Goal: Check status: Check status

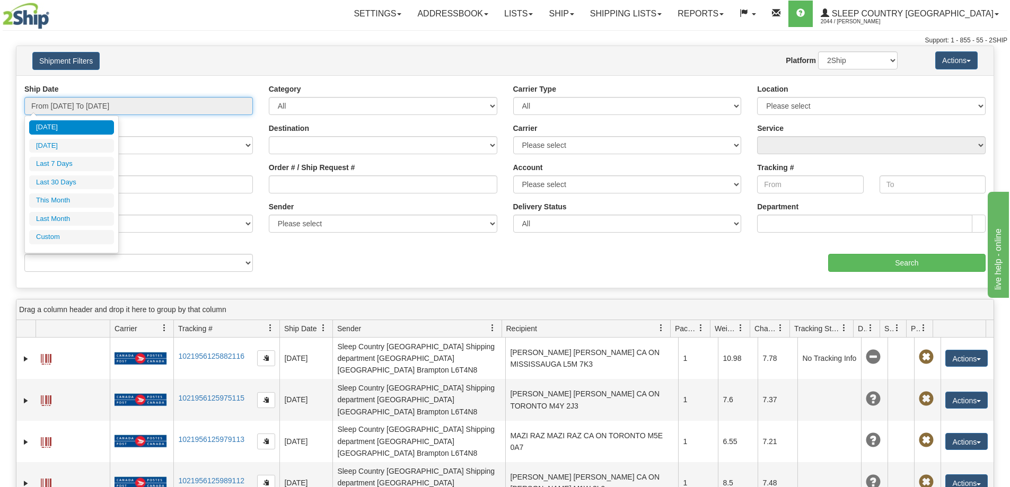
click at [91, 104] on input "From [DATE] To [DATE]" at bounding box center [138, 106] width 228 height 18
click at [78, 179] on li "Last 30 Days" at bounding box center [71, 182] width 85 height 14
type input "From [DATE] To [DATE]"
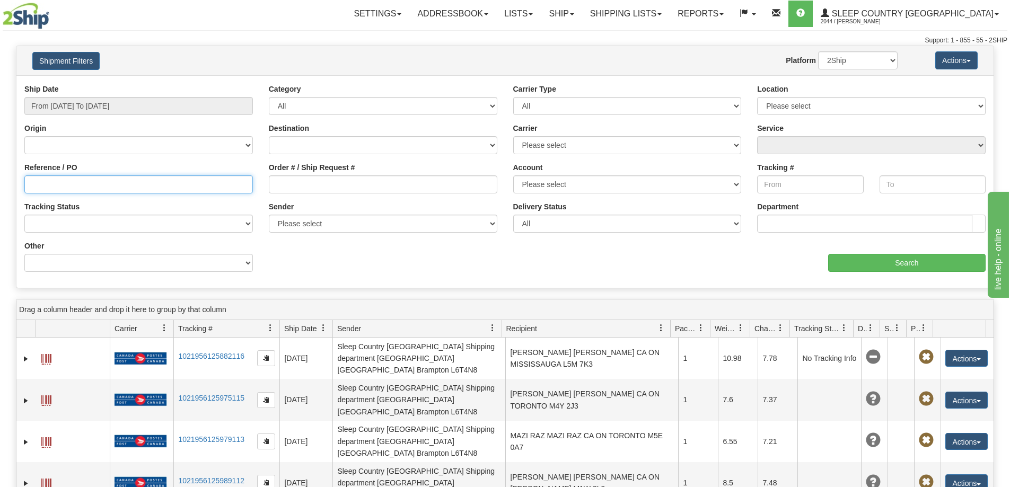
click at [28, 184] on input "Reference / PO" at bounding box center [138, 184] width 228 height 18
paste input "9000I045507"
type input "9000I045507"
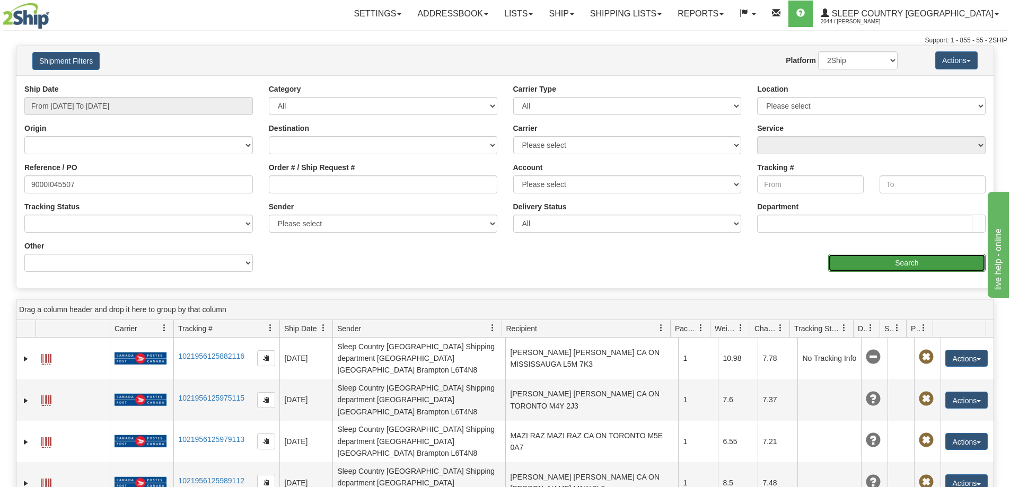
click at [864, 258] on input "Search" at bounding box center [906, 263] width 157 height 18
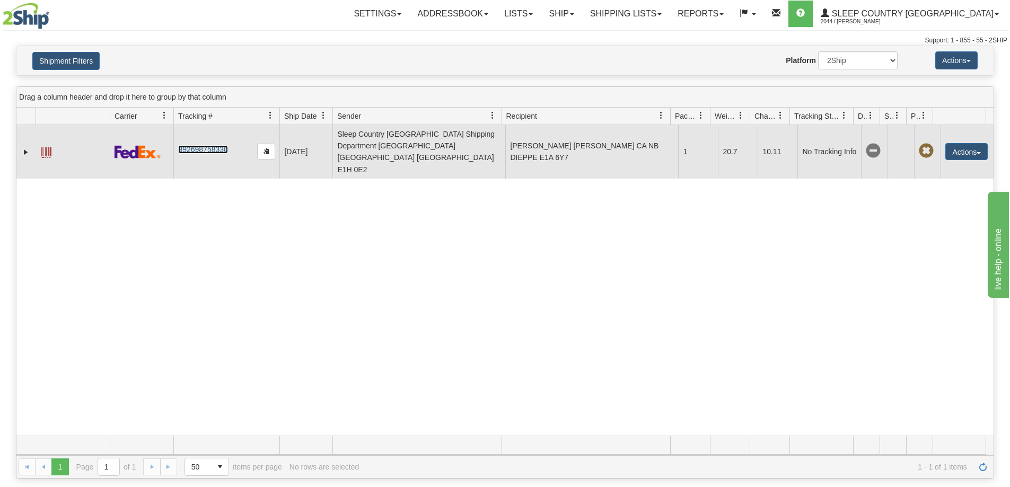
click at [209, 145] on link "392698758330" at bounding box center [202, 149] width 49 height 8
